Goal: Task Accomplishment & Management: Use online tool/utility

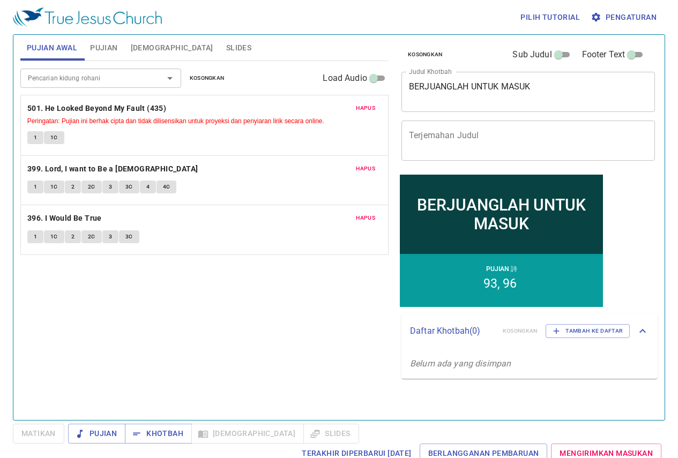
click at [559, 88] on textarea "BERJUANGLAH UNTUK MASUK" at bounding box center [528, 91] width 238 height 20
drag, startPoint x: 559, startPoint y: 88, endPoint x: 324, endPoint y: 116, distance: 236.3
click at [324, 116] on div "Pujian Awal Pujian [DEMOGRAPHIC_DATA] Slides Pencarian kidung rohani Pencarian …" at bounding box center [339, 223] width 646 height 385
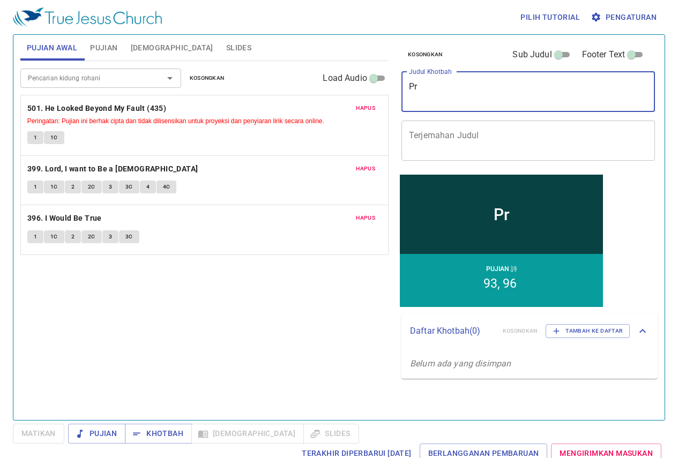
type textarea "P"
type textarea "Judul Khotbah"
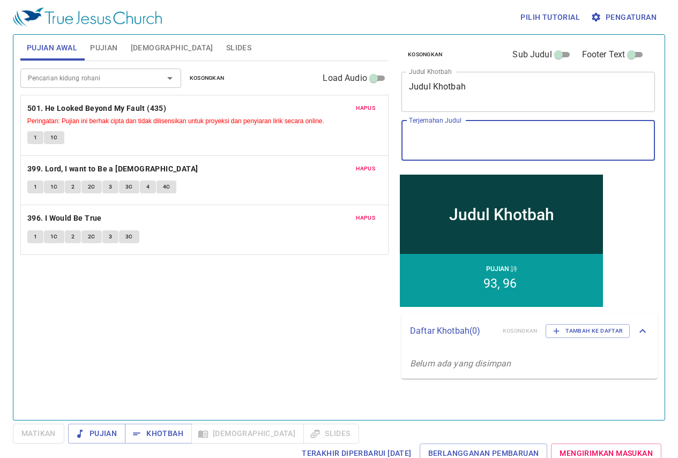
click at [459, 137] on textarea "Terjemahan Judul" at bounding box center [528, 140] width 238 height 20
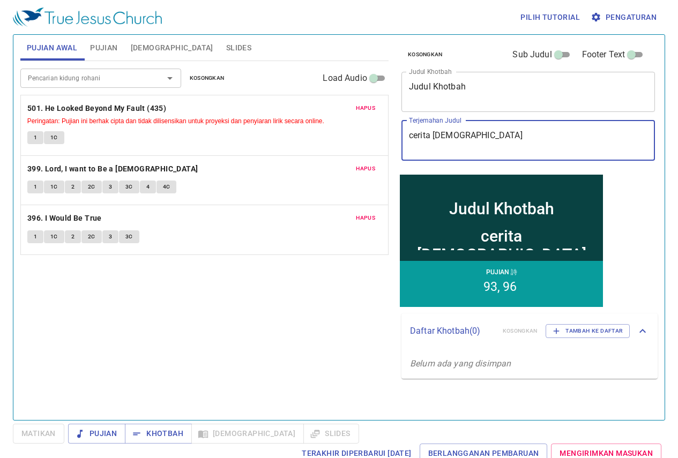
type textarea "cerita [DEMOGRAPHIC_DATA]"
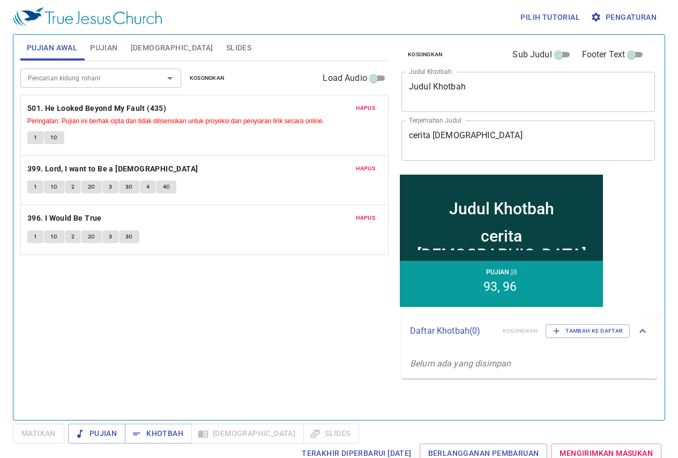
click at [208, 353] on div "Pencarian kidung rohani Pencarian kidung rohani Kosongkan Load Audio Hapus 501.…" at bounding box center [204, 236] width 368 height 350
click at [46, 47] on span "Pujian Awal" at bounding box center [52, 47] width 50 height 13
click at [107, 50] on span "Pujian" at bounding box center [103, 47] width 27 height 13
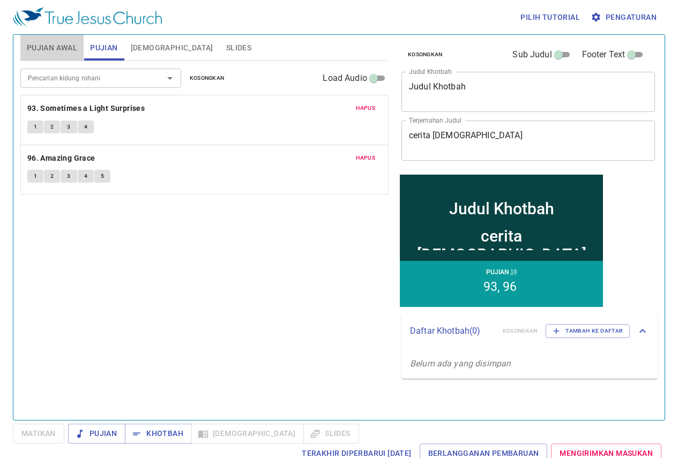
click at [47, 49] on span "Pujian Awal" at bounding box center [52, 47] width 50 height 13
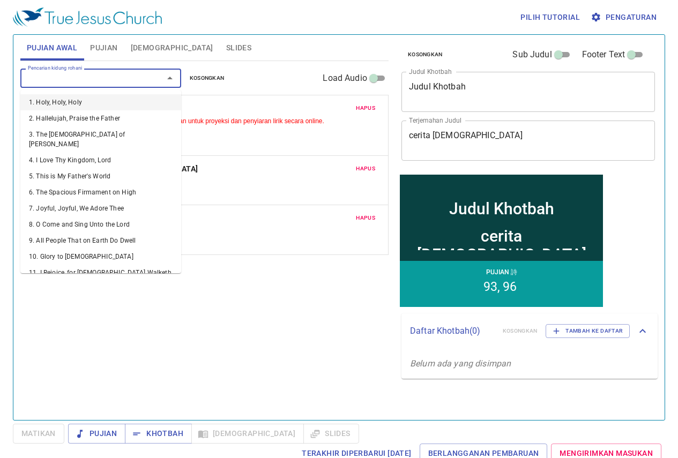
click at [46, 81] on input "Pencarian kidung rohani" at bounding box center [85, 78] width 123 height 12
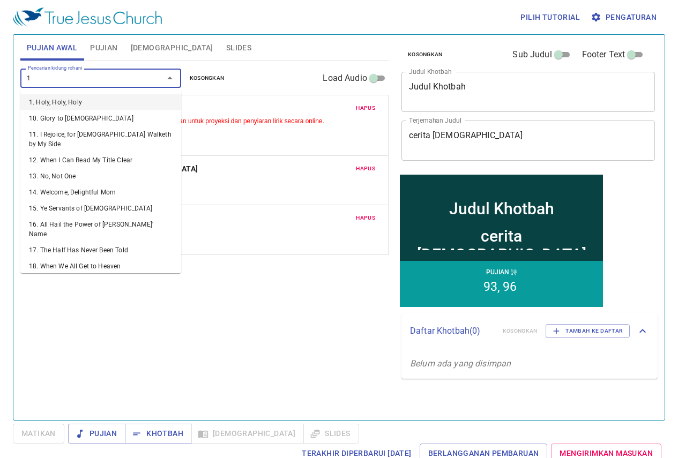
type input "10"
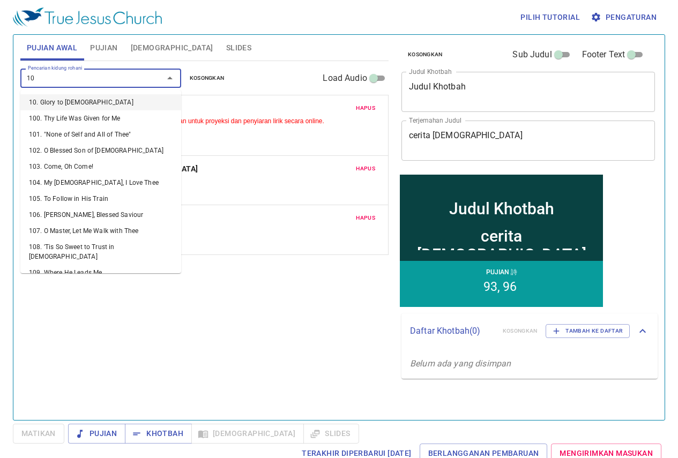
click at [40, 103] on li "10. Glory to [DEMOGRAPHIC_DATA]" at bounding box center [100, 102] width 161 height 16
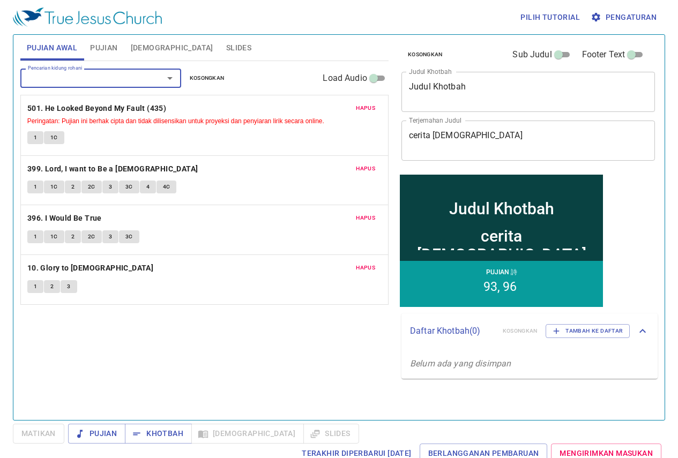
click at [363, 106] on span "Hapus" at bounding box center [365, 108] width 19 height 10
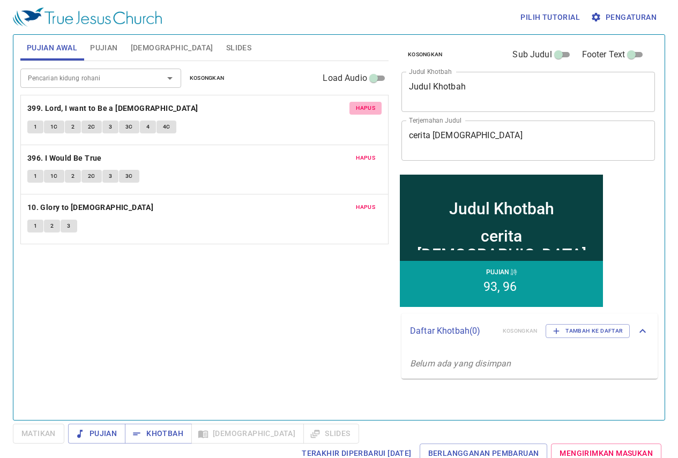
click at [363, 107] on span "Hapus" at bounding box center [365, 108] width 19 height 10
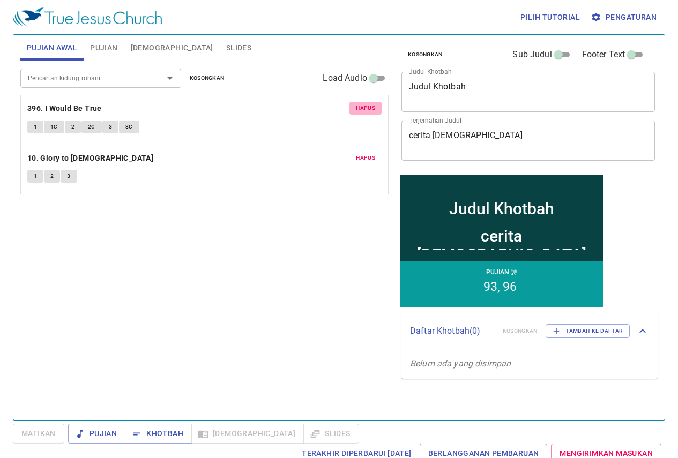
click at [364, 105] on span "Hapus" at bounding box center [365, 108] width 19 height 10
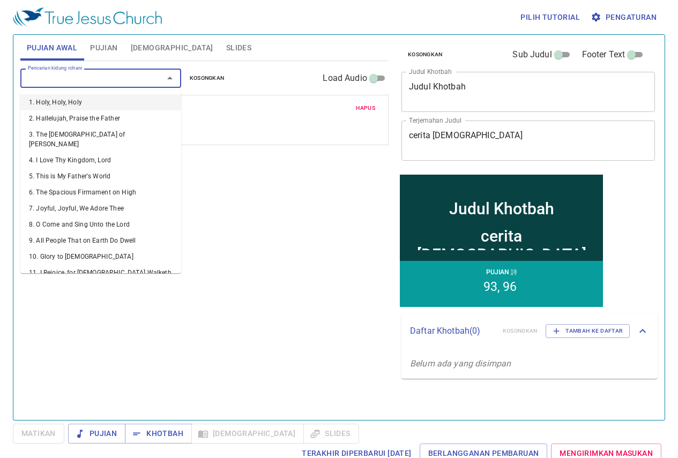
click at [46, 73] on input "Pencarian kidung rohani" at bounding box center [85, 78] width 123 height 12
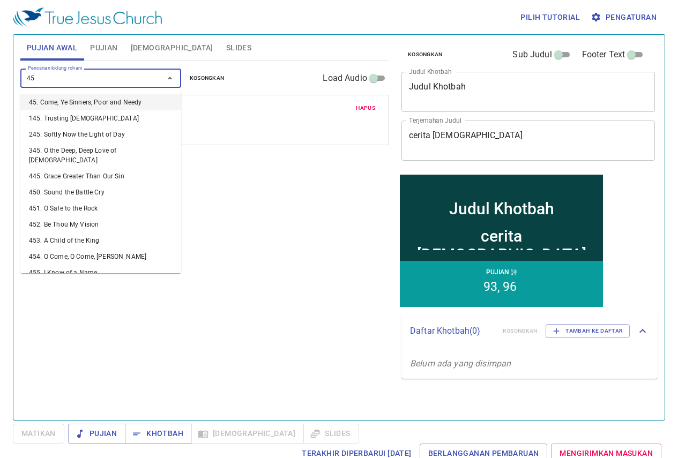
type input "450"
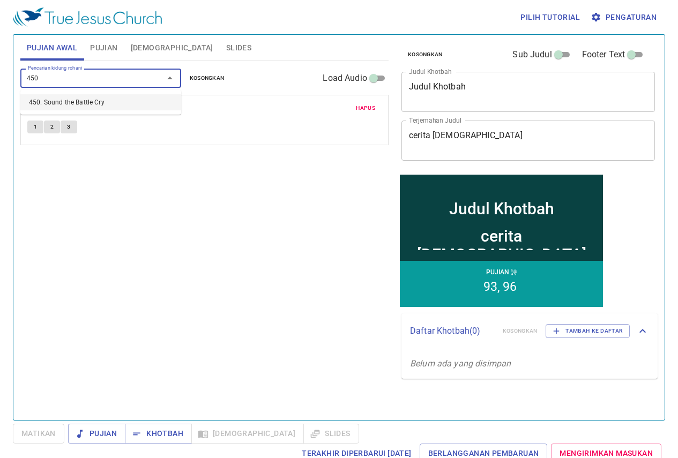
click at [54, 101] on li "450. Sound the Battle Cry" at bounding box center [100, 102] width 161 height 16
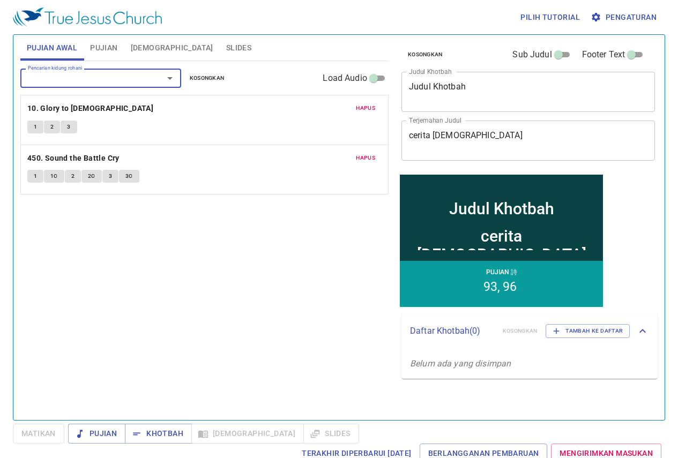
click at [127, 197] on div "Pencarian kidung rohani Pencarian kidung rohani Kosongkan Load Audio Hapus 10. …" at bounding box center [204, 236] width 368 height 350
click at [89, 436] on span "Pujian" at bounding box center [97, 433] width 40 height 13
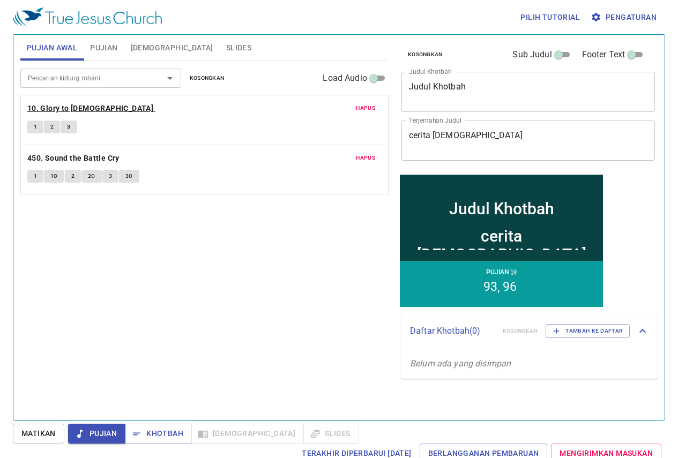
click at [46, 109] on b "10. Glory to [DEMOGRAPHIC_DATA]" at bounding box center [90, 108] width 126 height 13
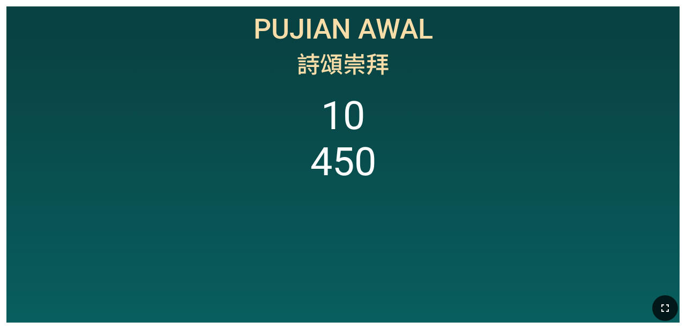
click at [428, 299] on button "button" at bounding box center [665, 308] width 26 height 26
